Goal: Navigation & Orientation: Go to known website

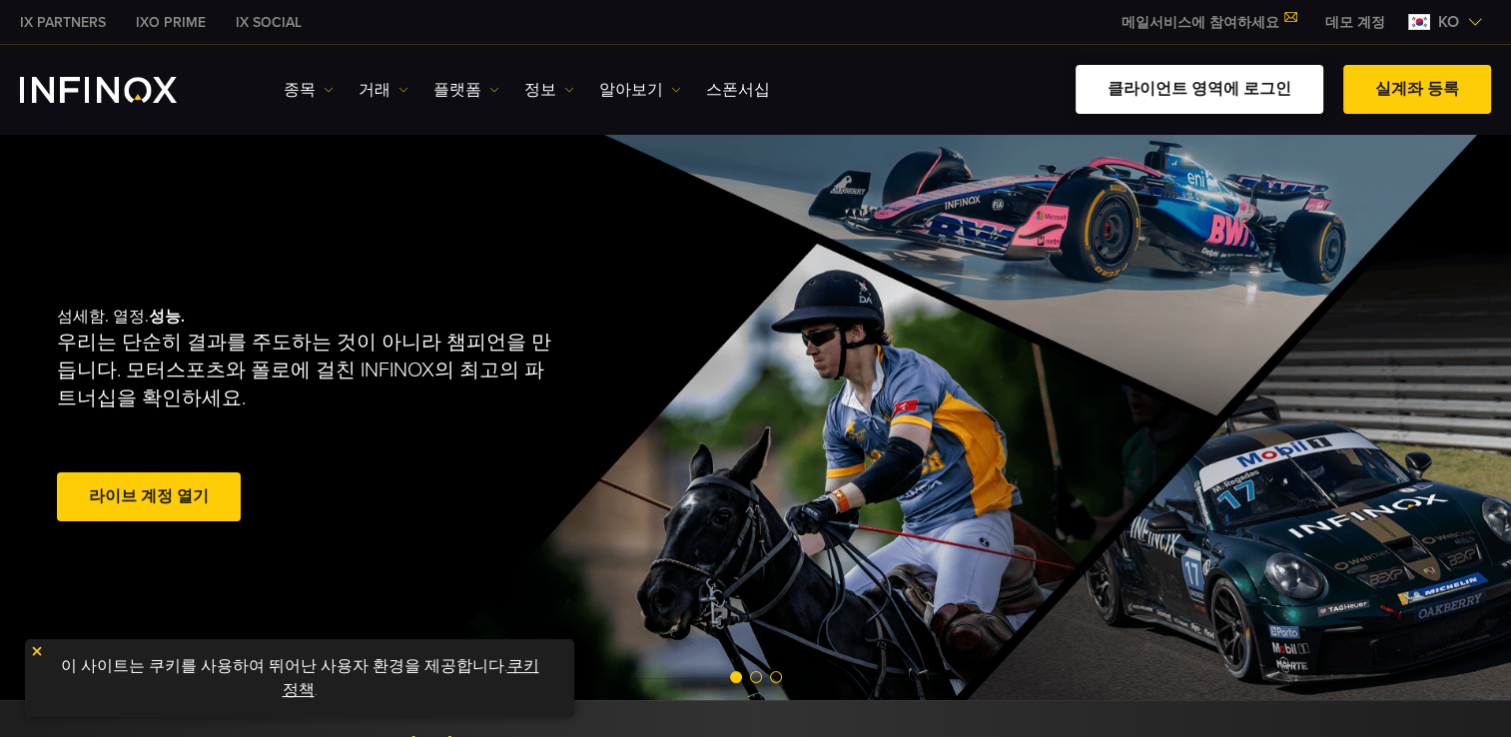
drag, startPoint x: 0, startPoint y: 0, endPoint x: 1218, endPoint y: 85, distance: 1221.0
click at [1218, 85] on link "클라이언트 영역에 로그인" at bounding box center [1199, 89] width 248 height 49
